Goal: Task Accomplishment & Management: Manage account settings

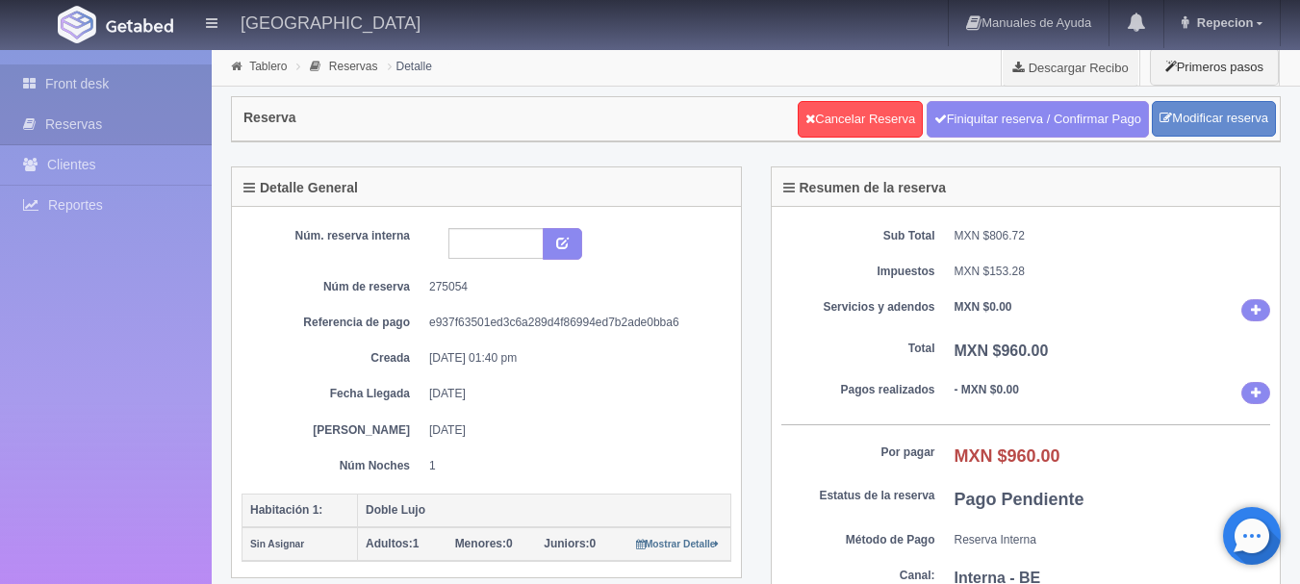
click at [99, 85] on link "Front desk" at bounding box center [106, 83] width 212 height 39
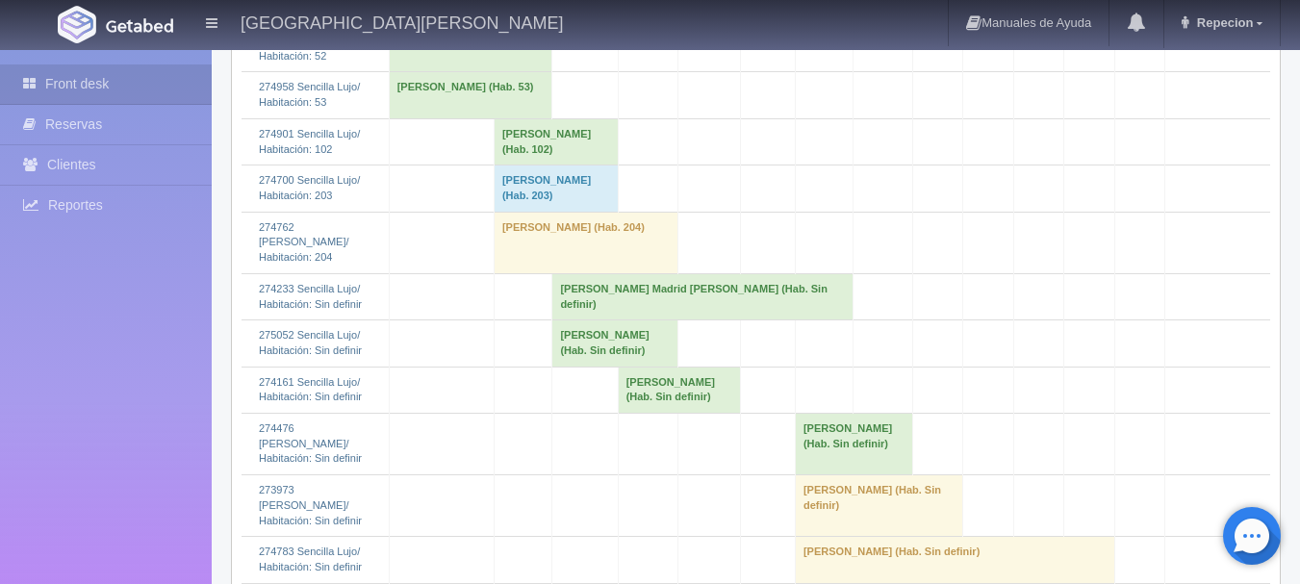
scroll to position [2309, 0]
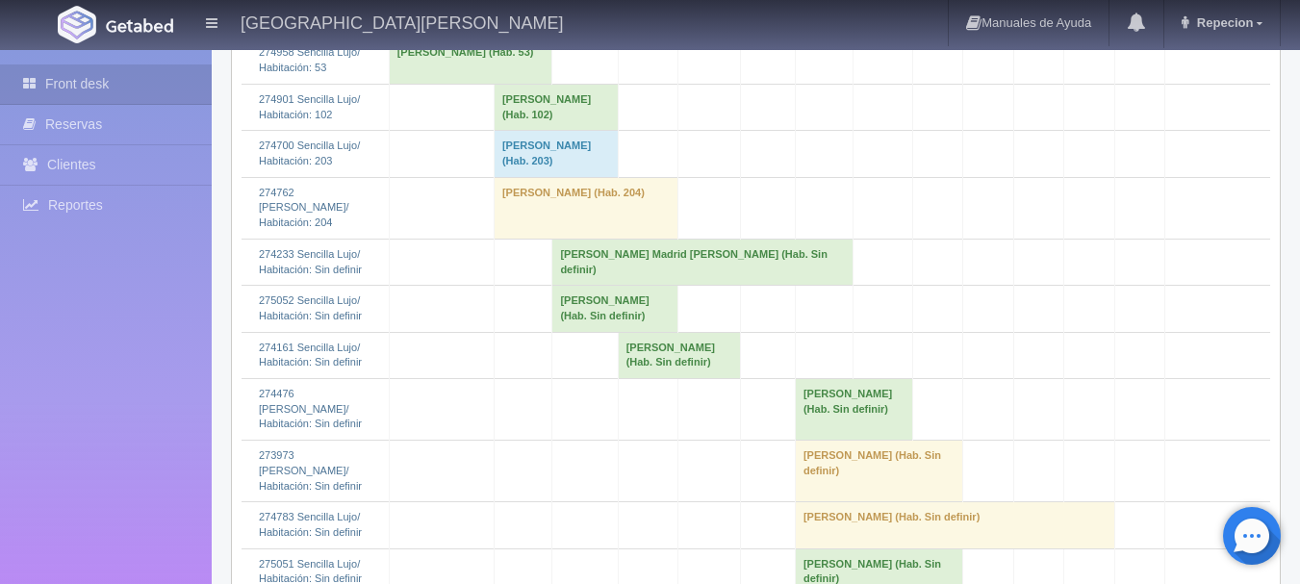
click at [566, 310] on td "david flores (Hab. Sin definir)" at bounding box center [614, 309] width 125 height 46
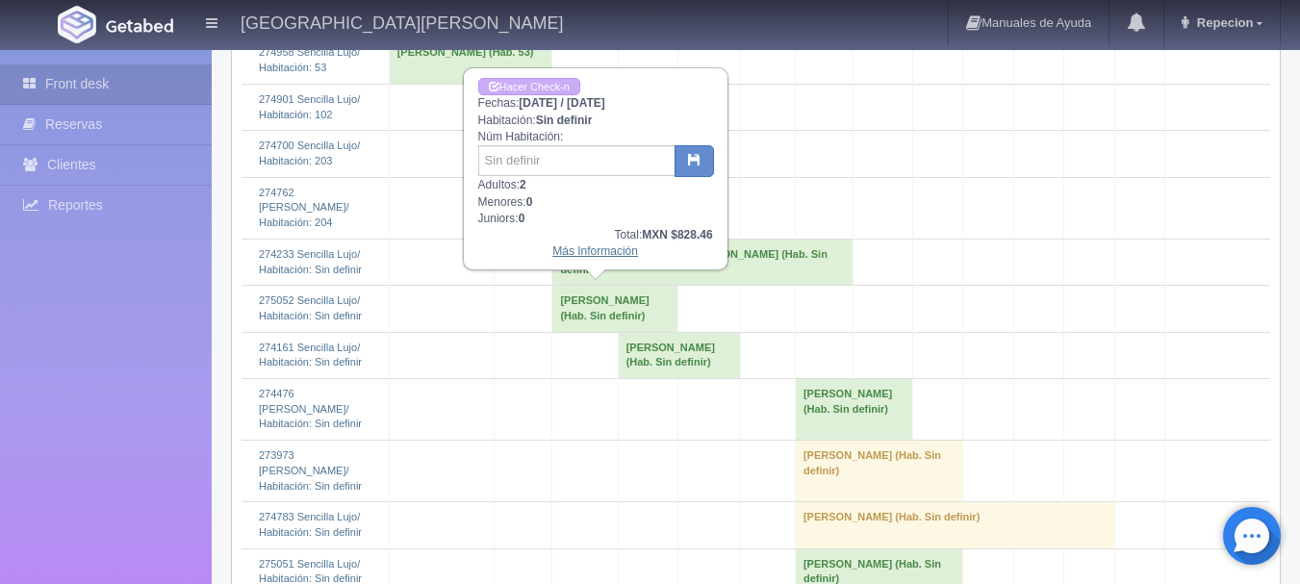
click at [600, 253] on link "Más Información" at bounding box center [595, 250] width 86 height 13
click at [611, 256] on link "Más Información" at bounding box center [595, 250] width 86 height 13
click at [589, 257] on link "Más Información" at bounding box center [595, 250] width 86 height 13
click at [591, 258] on link "Más Información" at bounding box center [595, 250] width 86 height 13
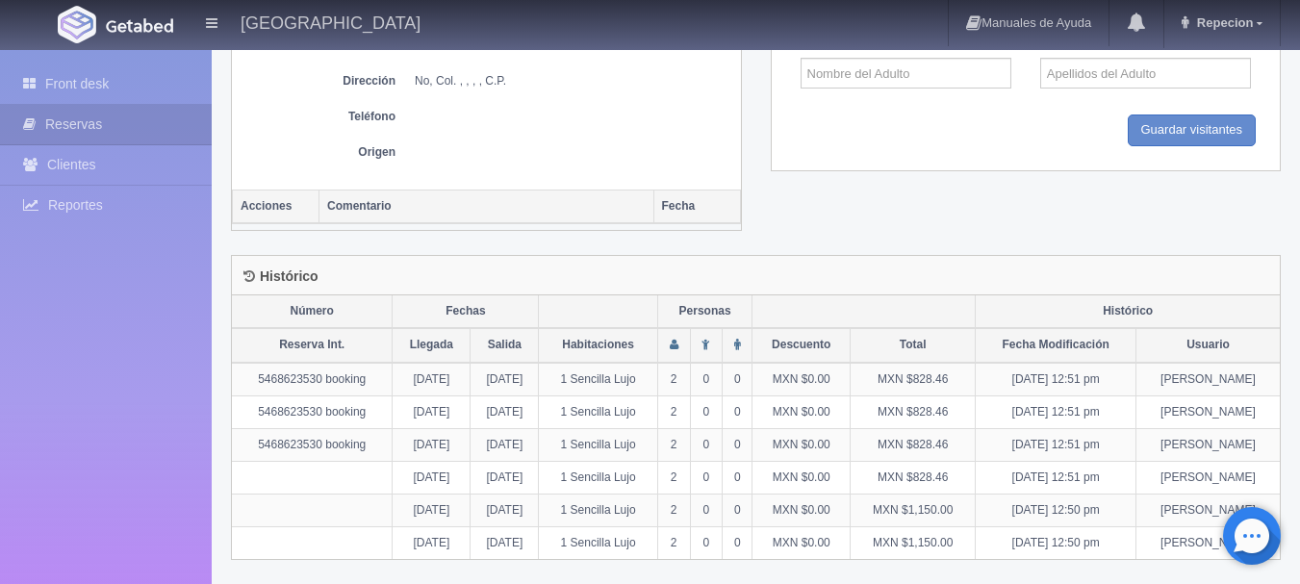
scroll to position [940, 0]
click at [111, 97] on link "Front desk" at bounding box center [106, 83] width 212 height 39
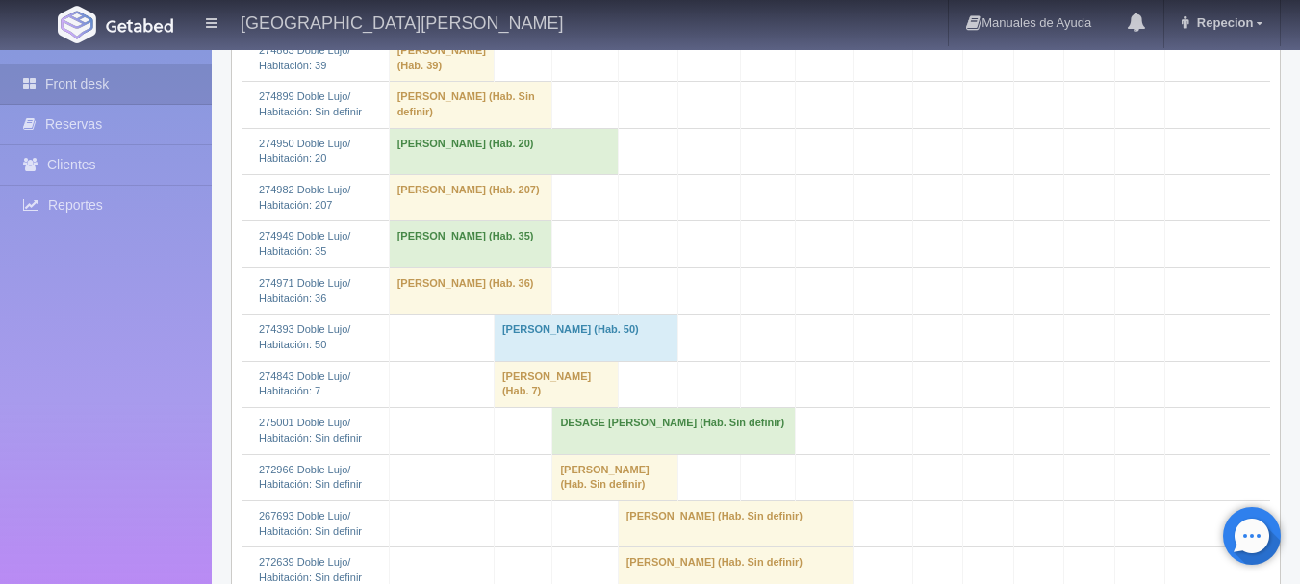
scroll to position [673, 0]
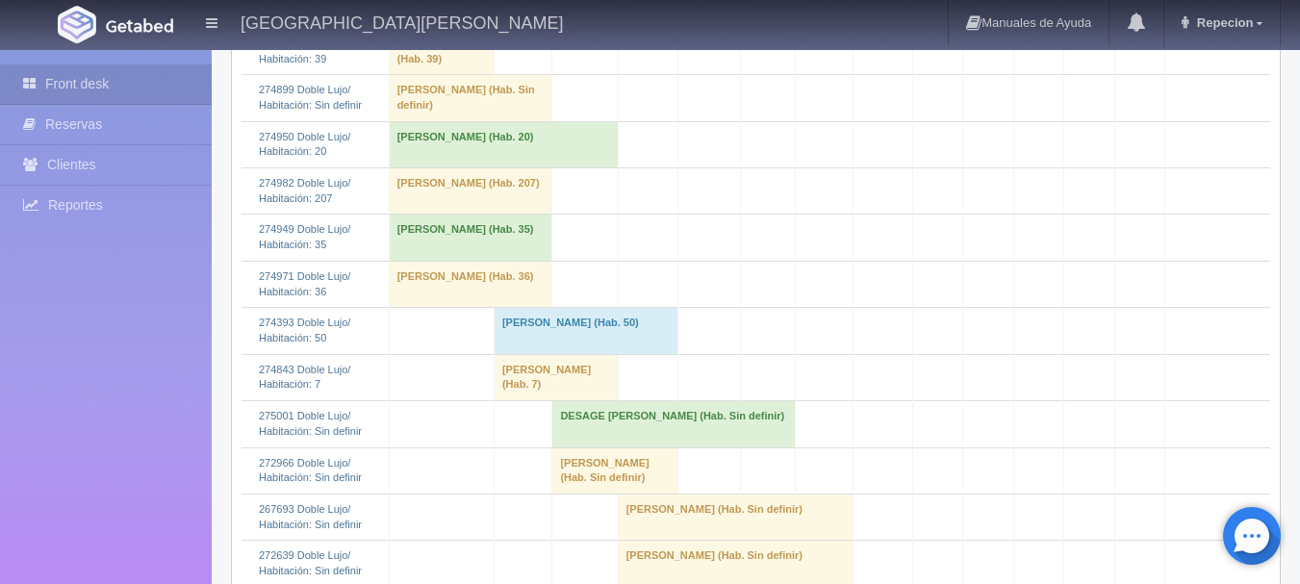
click at [569, 447] on td "DESAGE Pierre (Hab. Sin definir)" at bounding box center [673, 424] width 243 height 46
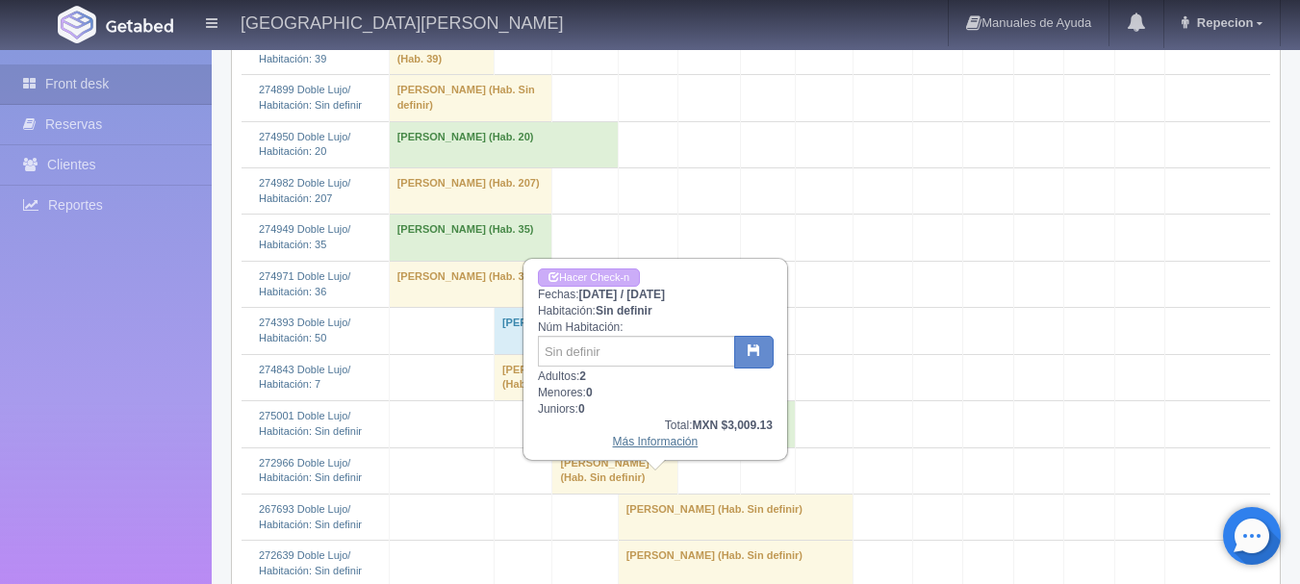
click at [649, 443] on link "Más Información" at bounding box center [656, 441] width 86 height 13
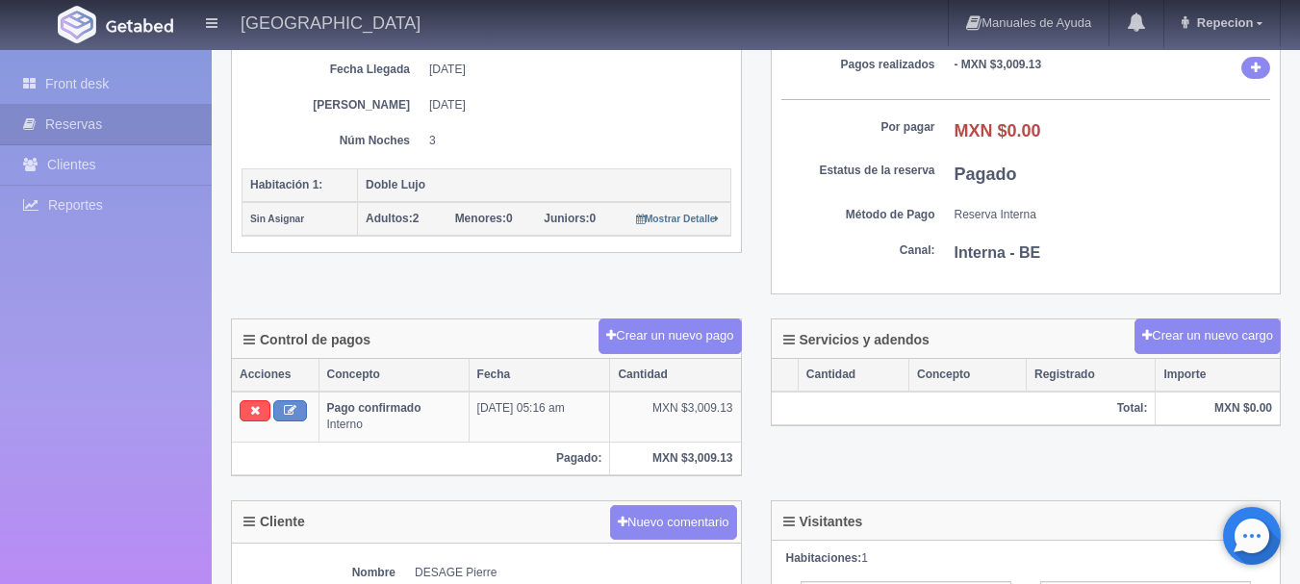
scroll to position [280, 0]
